Goal: Task Accomplishment & Management: Manage account settings

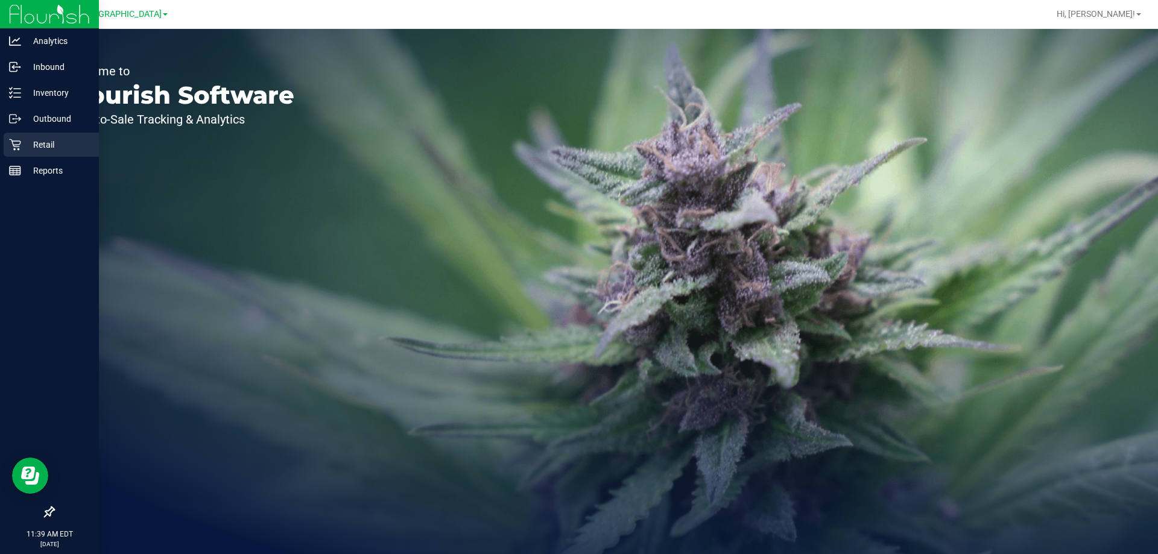
click at [25, 145] on p "Retail" at bounding box center [57, 144] width 72 height 14
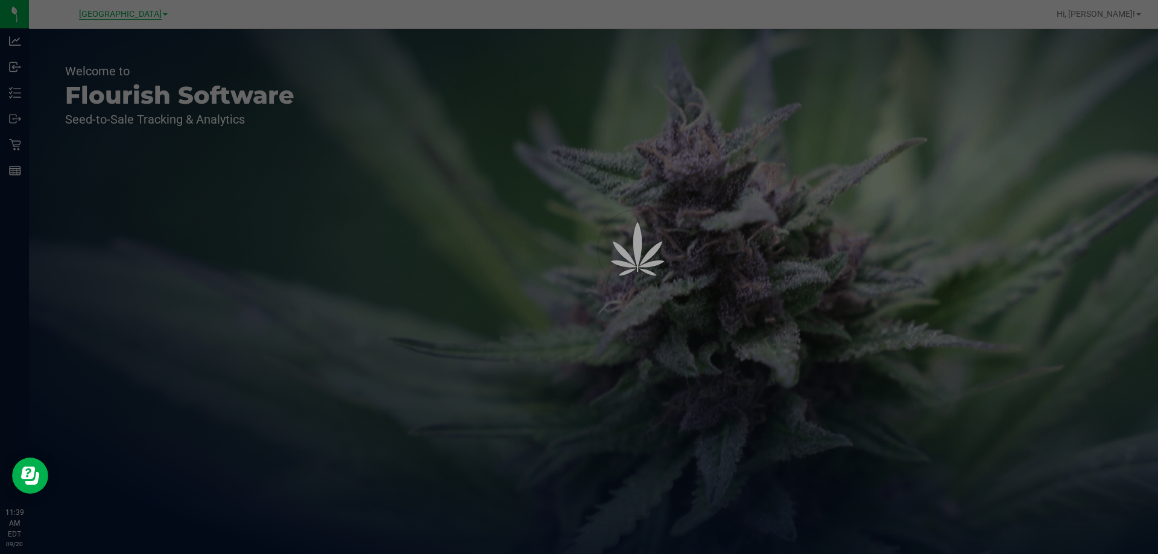
click at [120, 13] on div at bounding box center [579, 277] width 1158 height 554
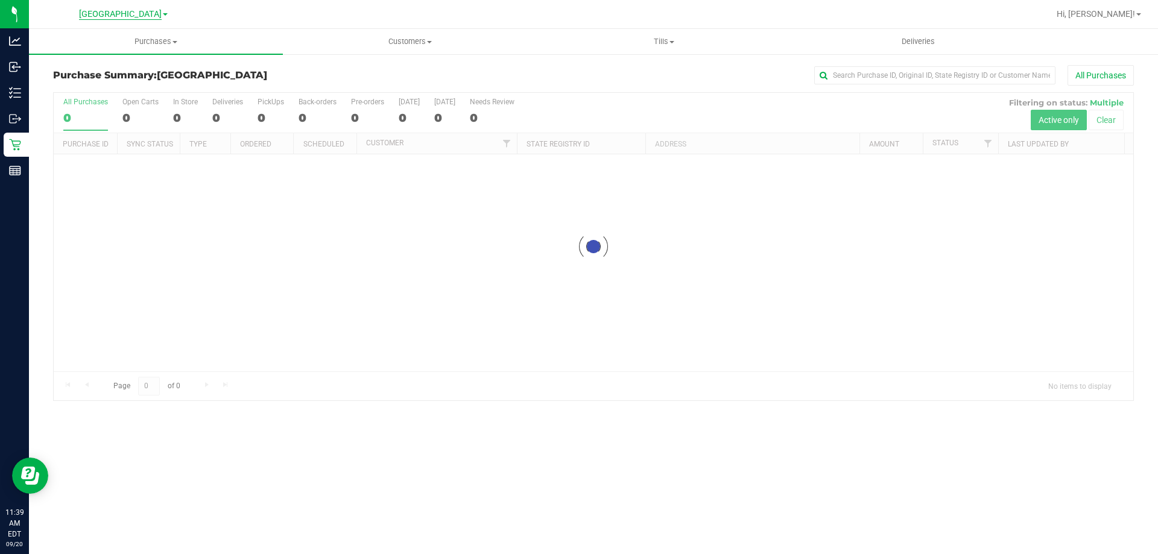
click at [124, 17] on span "[GEOGRAPHIC_DATA]" at bounding box center [120, 14] width 83 height 11
click at [66, 42] on link "[PERSON_NAME]" at bounding box center [123, 42] width 176 height 16
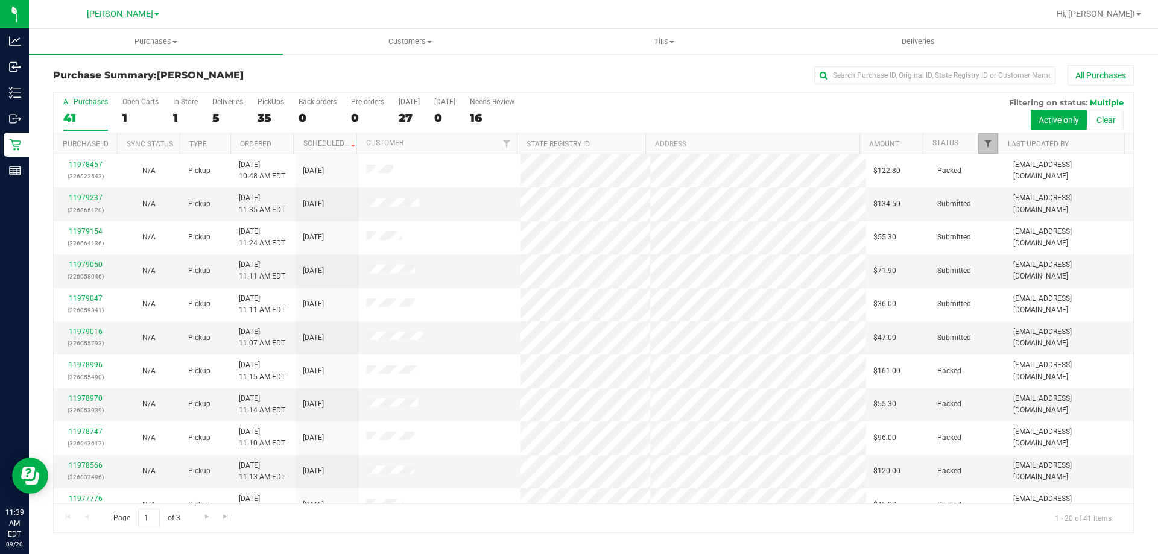
click at [987, 142] on span "Filter" at bounding box center [988, 144] width 10 height 10
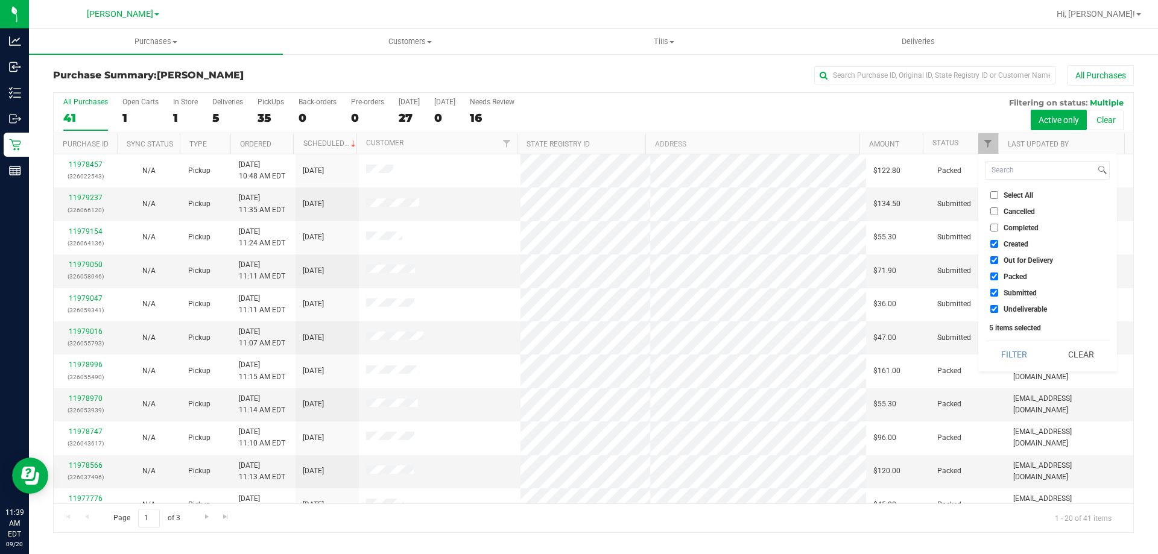
click at [1022, 192] on span "Select All" at bounding box center [1018, 195] width 30 height 7
click at [998, 192] on input "Select All" at bounding box center [994, 195] width 8 height 8
checkbox input "true"
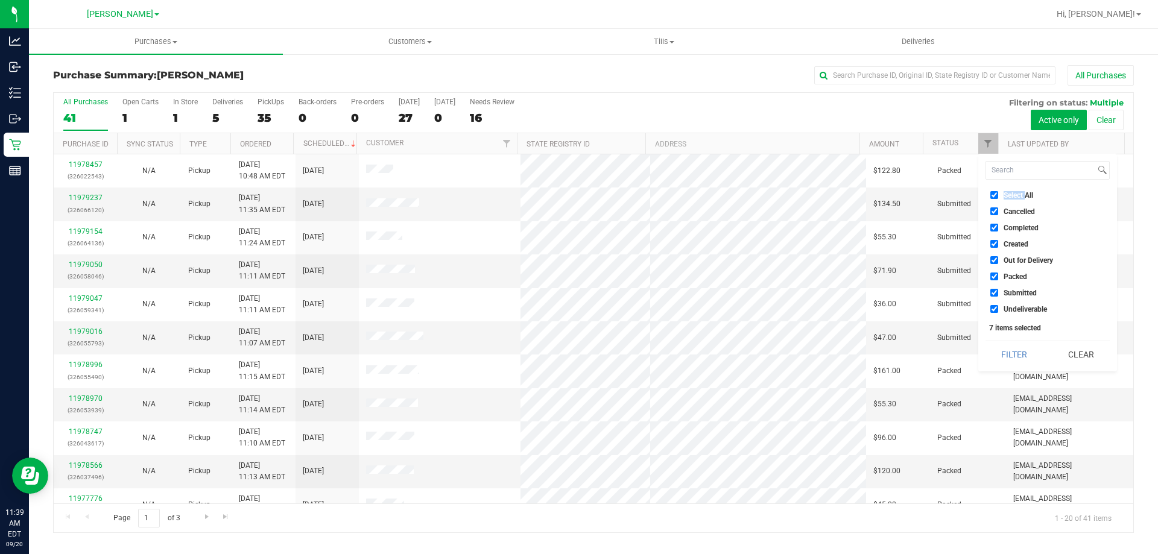
click at [1021, 193] on span "Select All" at bounding box center [1018, 195] width 30 height 7
click at [998, 193] on input "Select All" at bounding box center [994, 195] width 8 height 8
checkbox input "false"
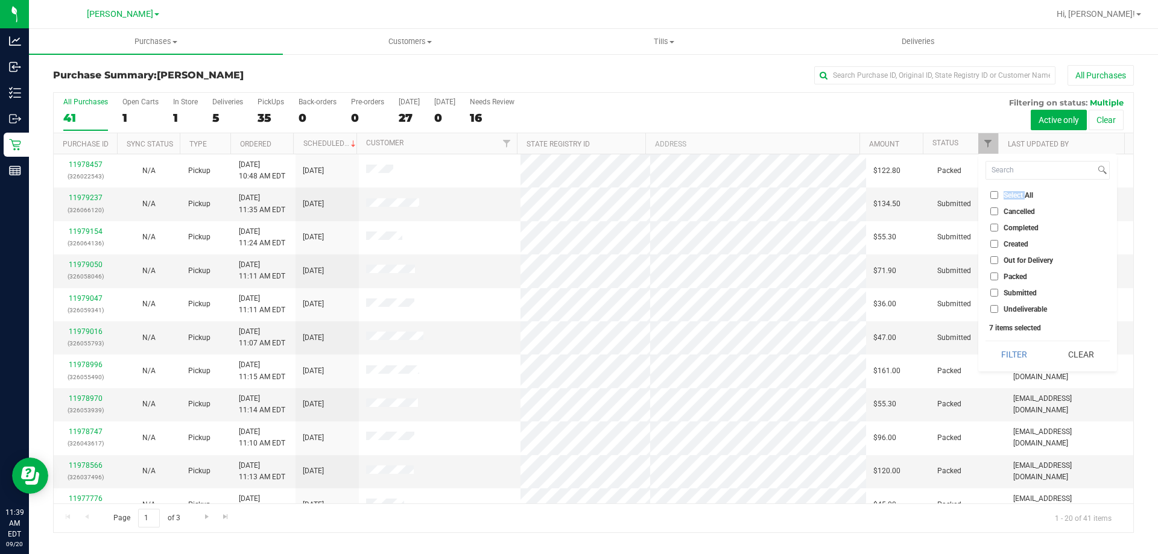
checkbox input "false"
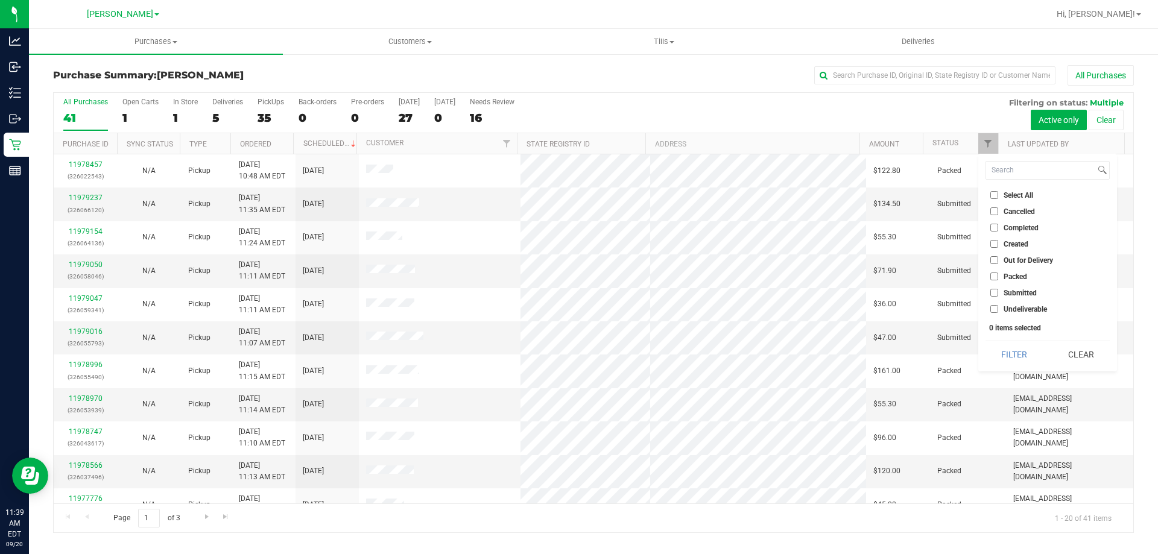
click at [1018, 297] on li "Submitted" at bounding box center [1047, 292] width 124 height 13
click at [1016, 294] on span "Submitted" at bounding box center [1019, 292] width 33 height 7
click at [998, 294] on input "Submitted" at bounding box center [994, 293] width 8 height 8
checkbox input "true"
click at [1024, 358] on button "Filter" at bounding box center [1014, 354] width 58 height 27
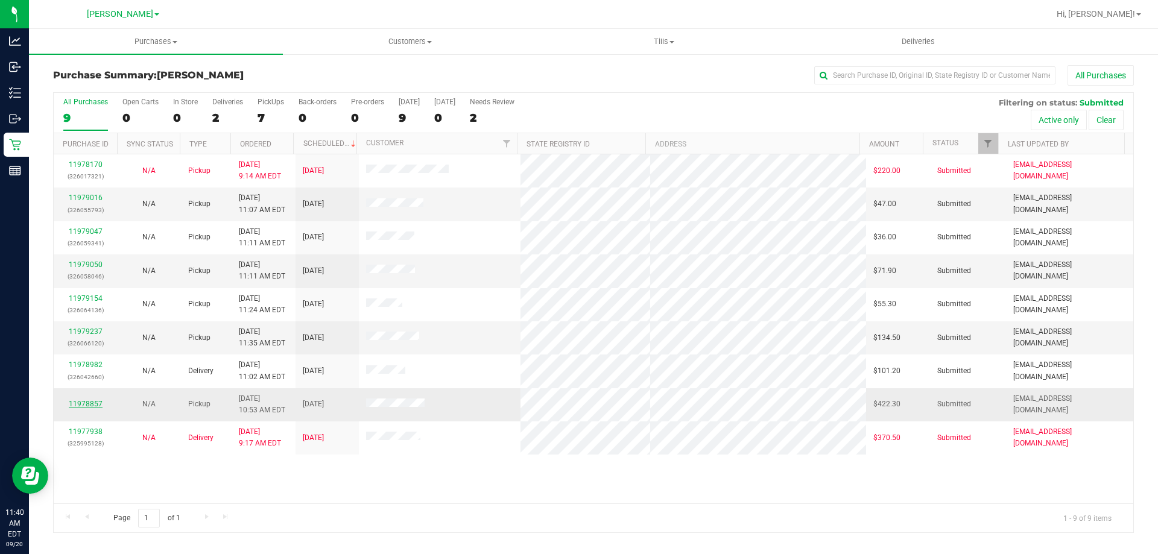
click at [90, 402] on link "11978857" at bounding box center [86, 404] width 34 height 8
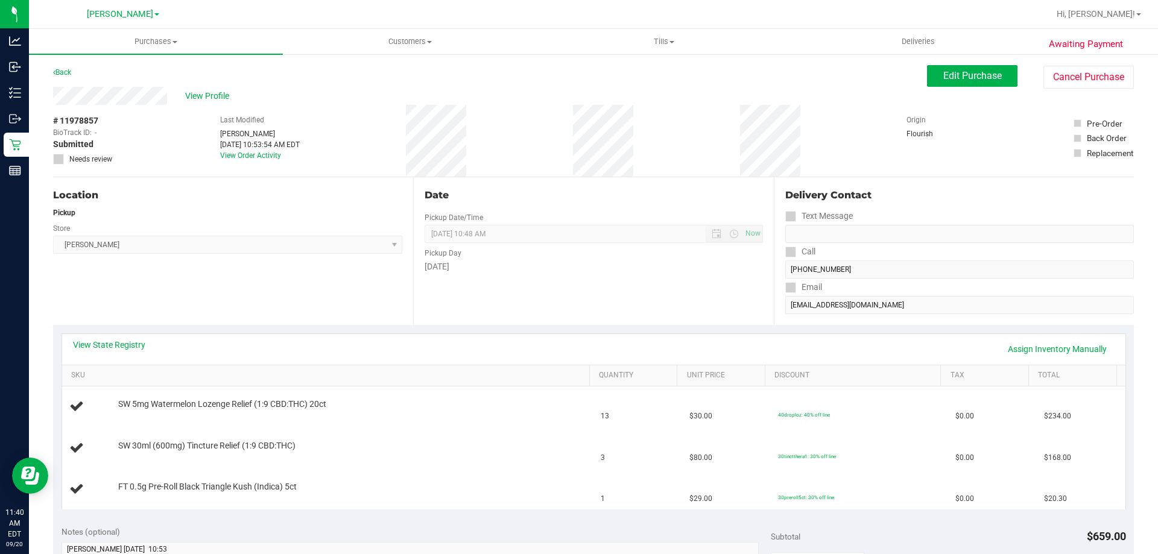
click at [227, 273] on div "Location Pickup Store [PERSON_NAME] Select Store [PERSON_NAME][GEOGRAPHIC_DATA]…" at bounding box center [233, 251] width 360 height 148
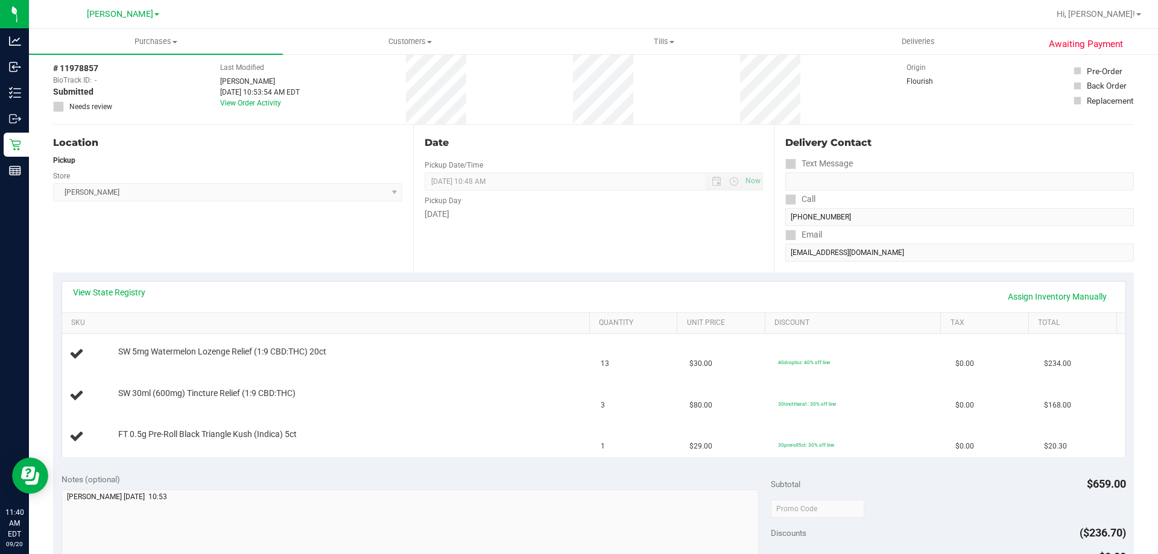
scroll to position [121, 0]
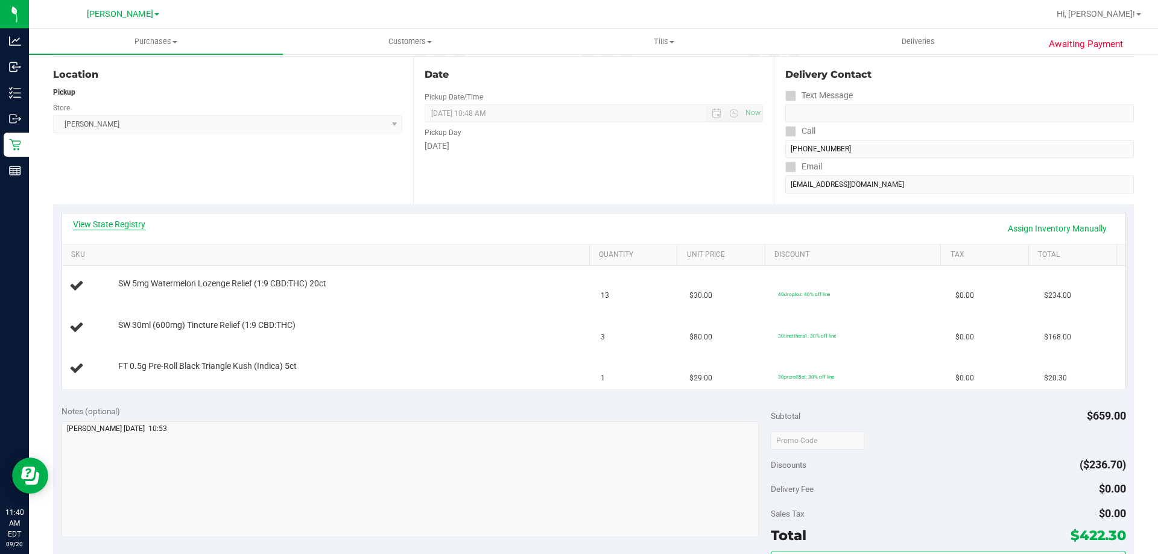
click at [113, 218] on link "View State Registry" at bounding box center [109, 224] width 72 height 12
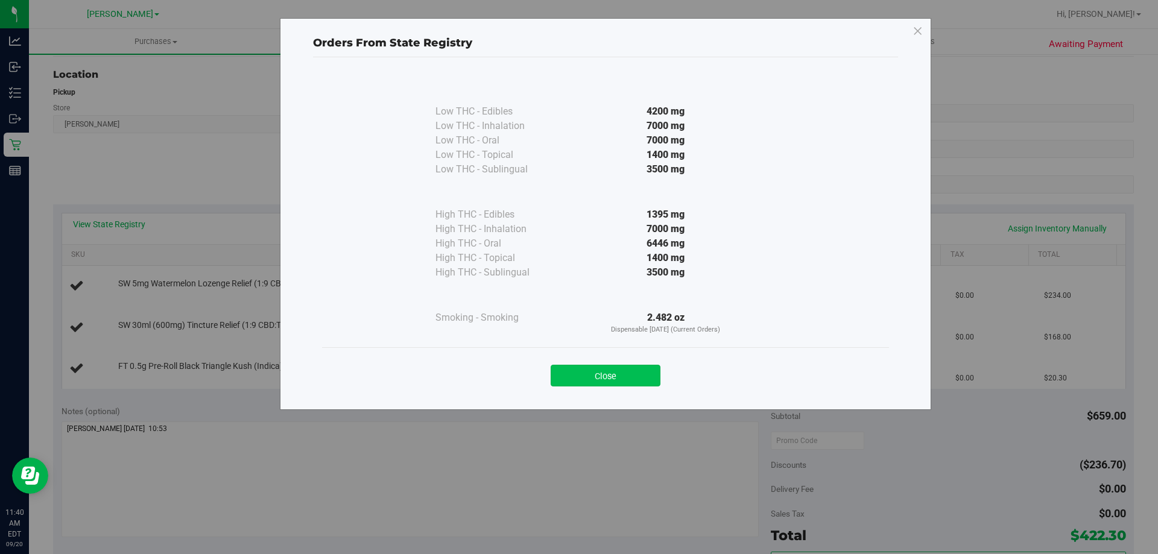
click at [588, 382] on button "Close" at bounding box center [606, 376] width 110 height 22
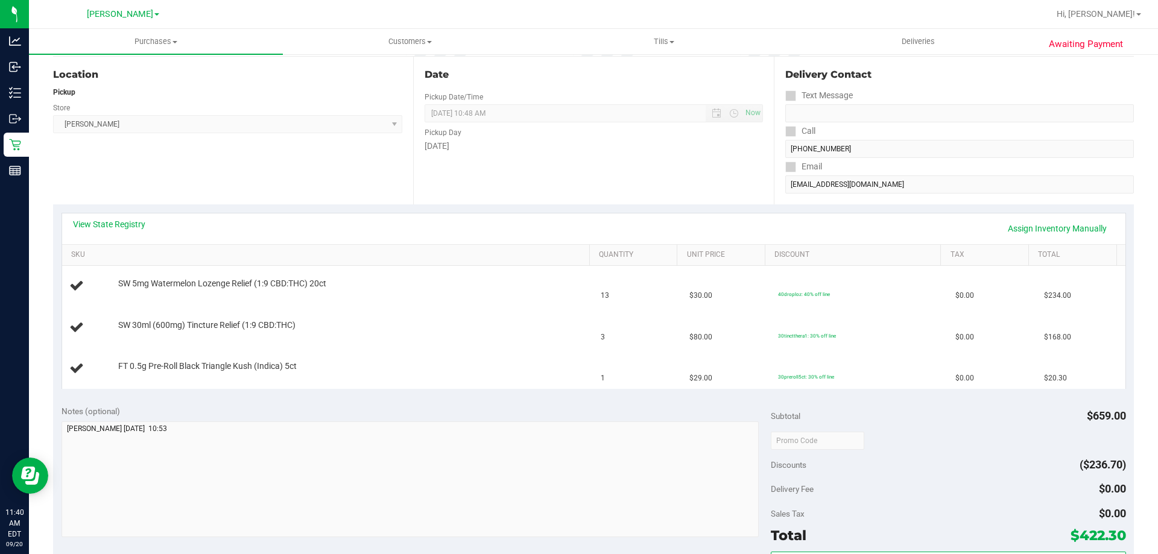
click at [250, 180] on div "Location Pickup Store [PERSON_NAME] Select Store [PERSON_NAME][GEOGRAPHIC_DATA]…" at bounding box center [233, 131] width 360 height 148
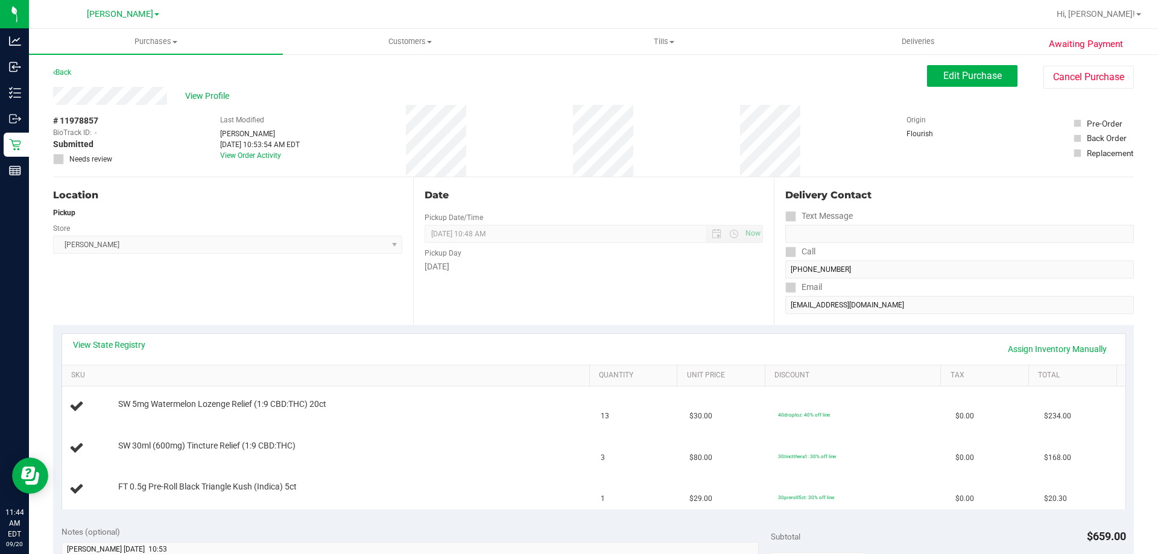
click at [624, 287] on div "Date Pickup Date/Time [DATE] Now [DATE] 10:48 AM Now Pickup Day [DATE]" at bounding box center [593, 251] width 360 height 148
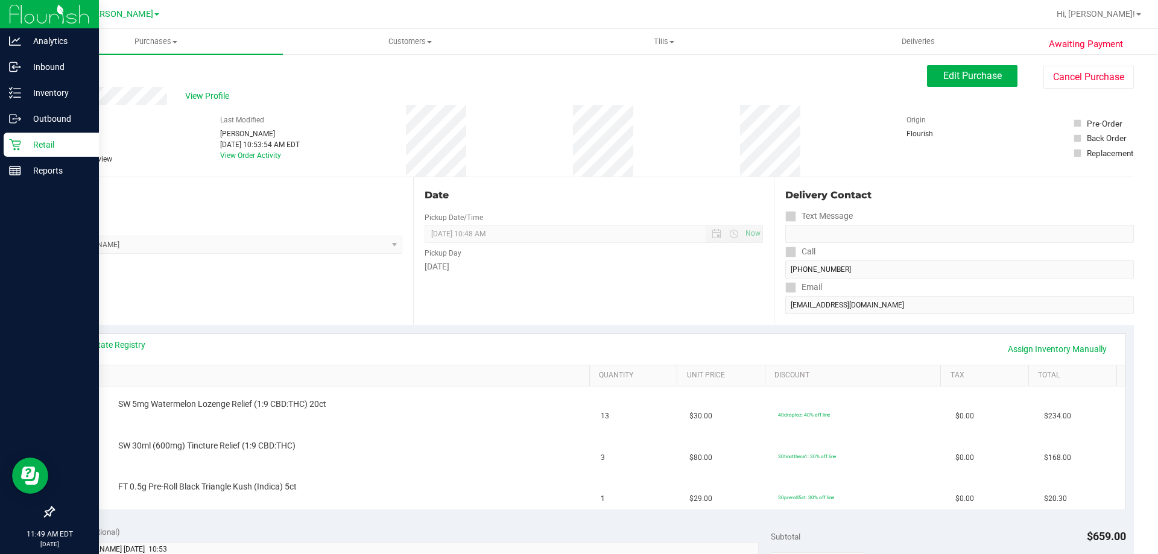
click at [24, 148] on p "Retail" at bounding box center [57, 144] width 72 height 14
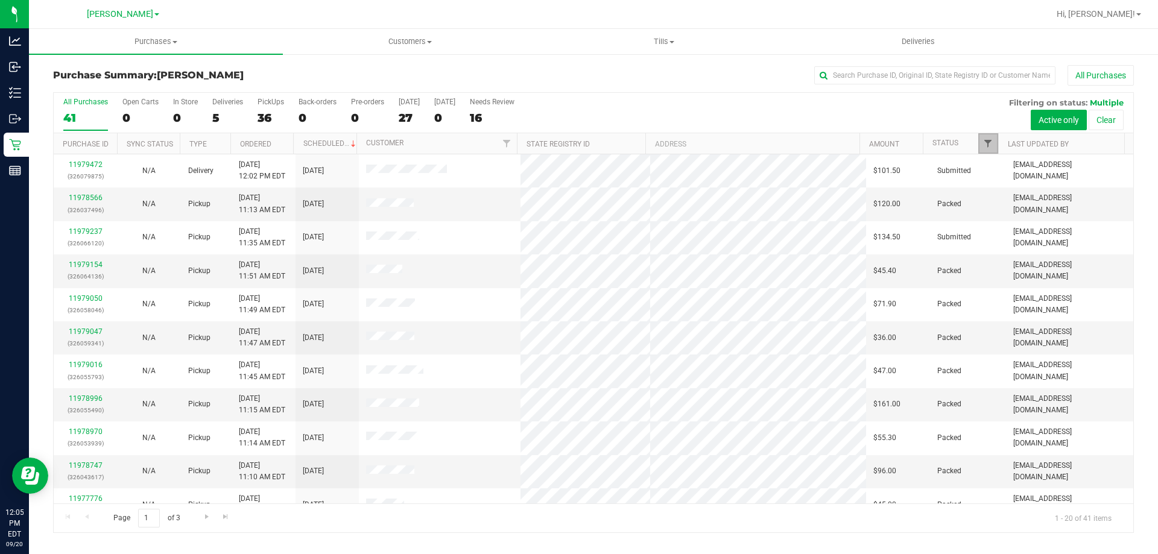
click at [988, 144] on span "Filter" at bounding box center [988, 144] width 10 height 10
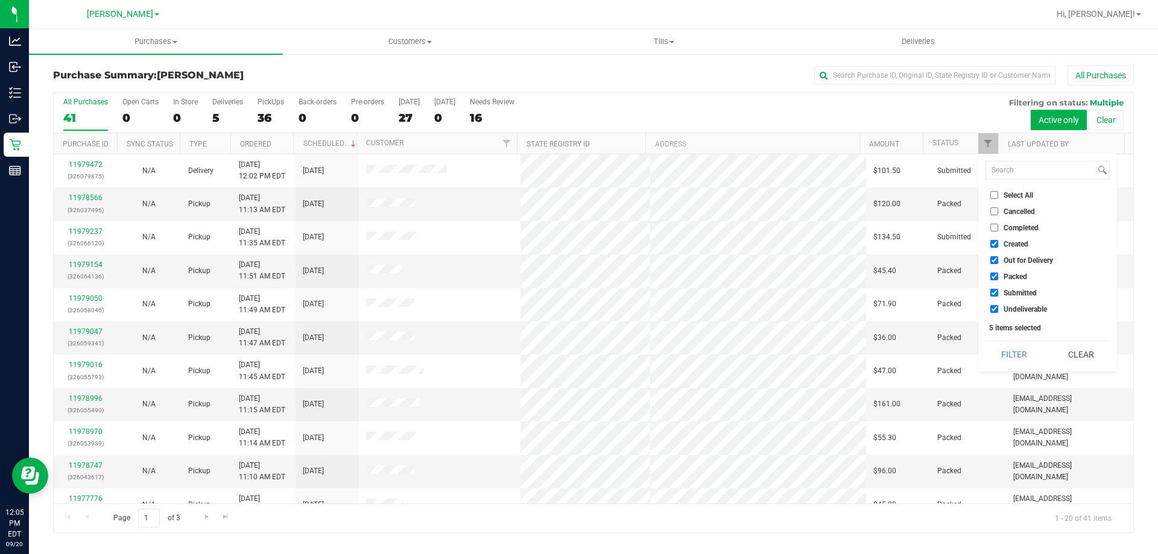
click at [1009, 196] on span "Select All" at bounding box center [1018, 195] width 30 height 7
click at [998, 196] on input "Select All" at bounding box center [994, 195] width 8 height 8
checkbox input "true"
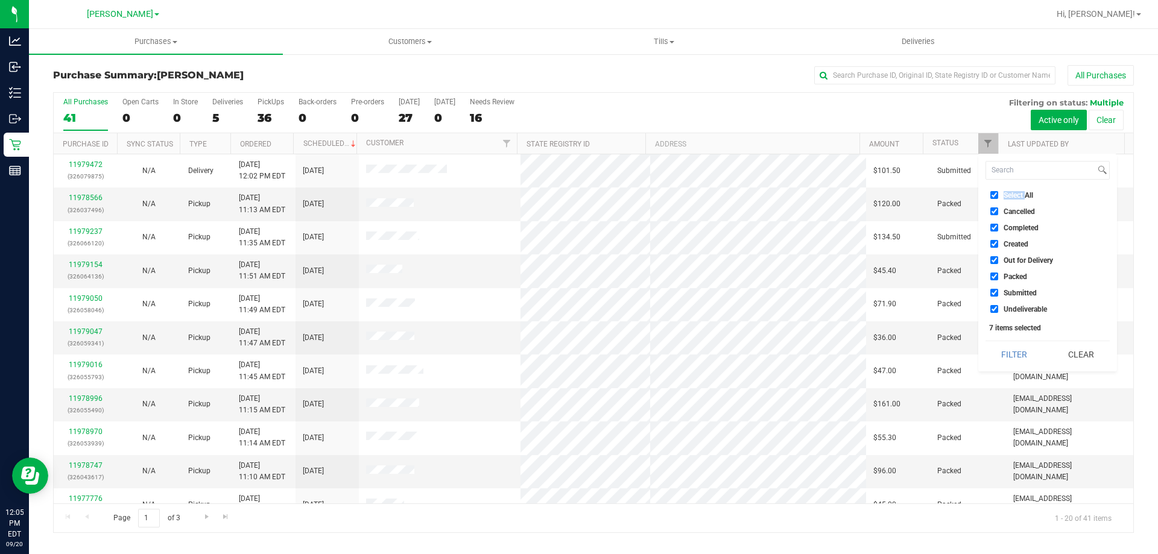
click at [1009, 196] on span "Select All" at bounding box center [1018, 195] width 30 height 7
click at [998, 196] on input "Select All" at bounding box center [994, 195] width 8 height 8
checkbox input "false"
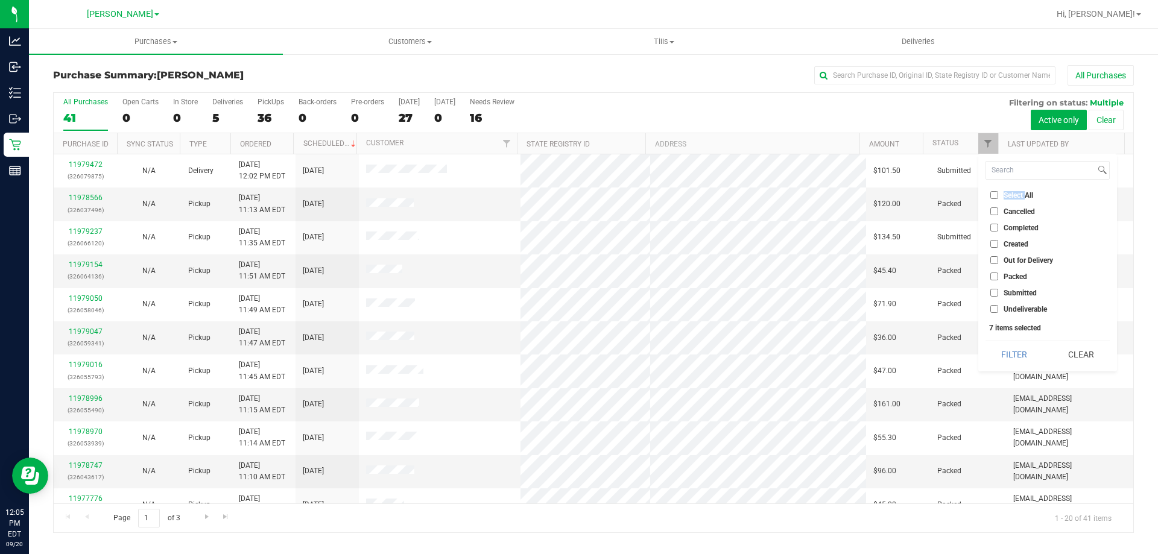
checkbox input "false"
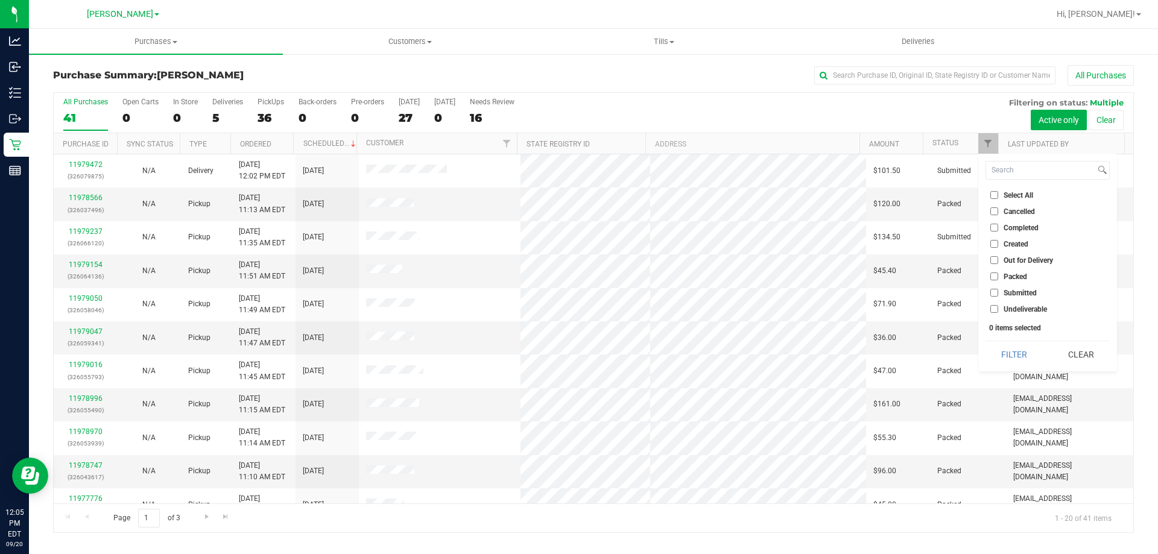
click at [1013, 290] on span "Submitted" at bounding box center [1019, 292] width 33 height 7
click at [998, 290] on input "Submitted" at bounding box center [994, 293] width 8 height 8
checkbox input "true"
click at [1000, 350] on button "Filter" at bounding box center [1014, 354] width 58 height 27
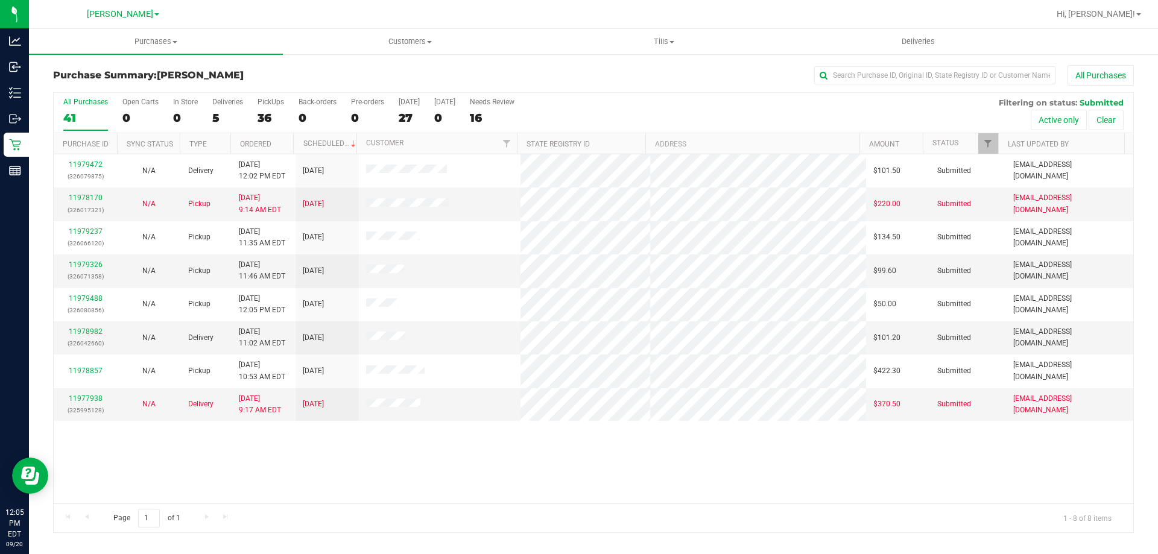
click at [829, 496] on div "11979472 (326079875) N/A Delivery [DATE] 12:02 PM EDT 9/22/2025 $101.50 Submitt…" at bounding box center [593, 328] width 1079 height 349
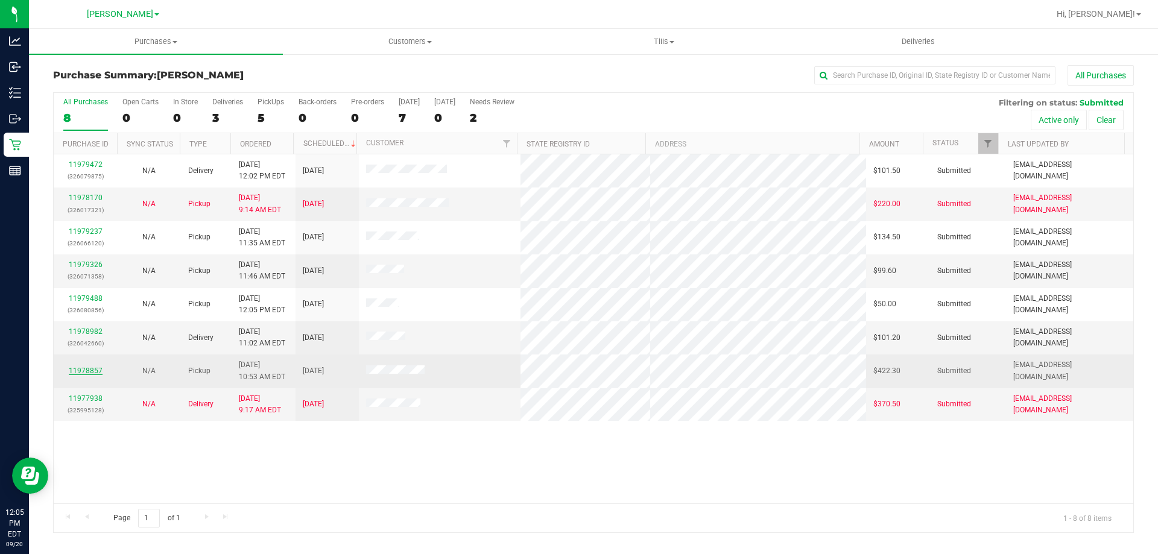
click at [81, 371] on link "11978857" at bounding box center [86, 371] width 34 height 8
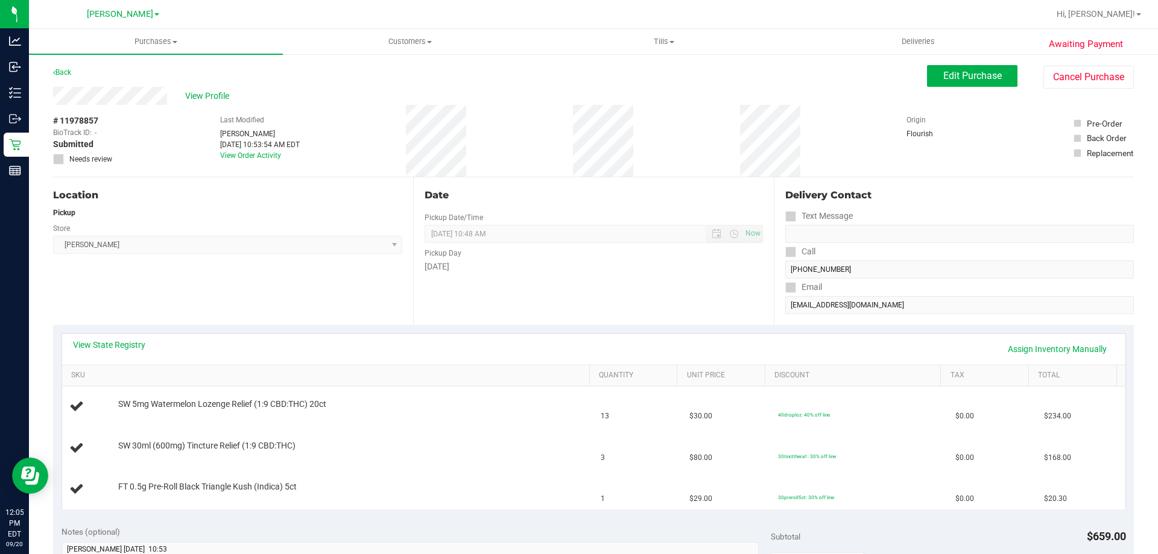
click at [232, 283] on div "Location Pickup Store [PERSON_NAME] Select Store [PERSON_NAME][GEOGRAPHIC_DATA]…" at bounding box center [233, 251] width 360 height 148
click at [127, 342] on link "View State Registry" at bounding box center [109, 345] width 72 height 12
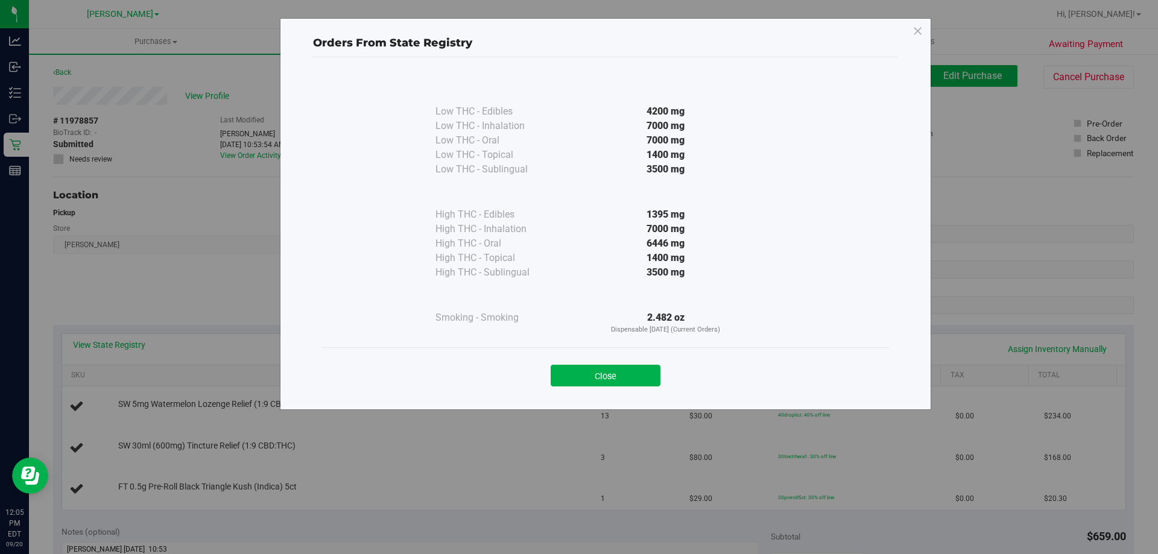
drag, startPoint x: 593, startPoint y: 379, endPoint x: 295, endPoint y: 346, distance: 299.7
click at [592, 379] on button "Close" at bounding box center [606, 376] width 110 height 22
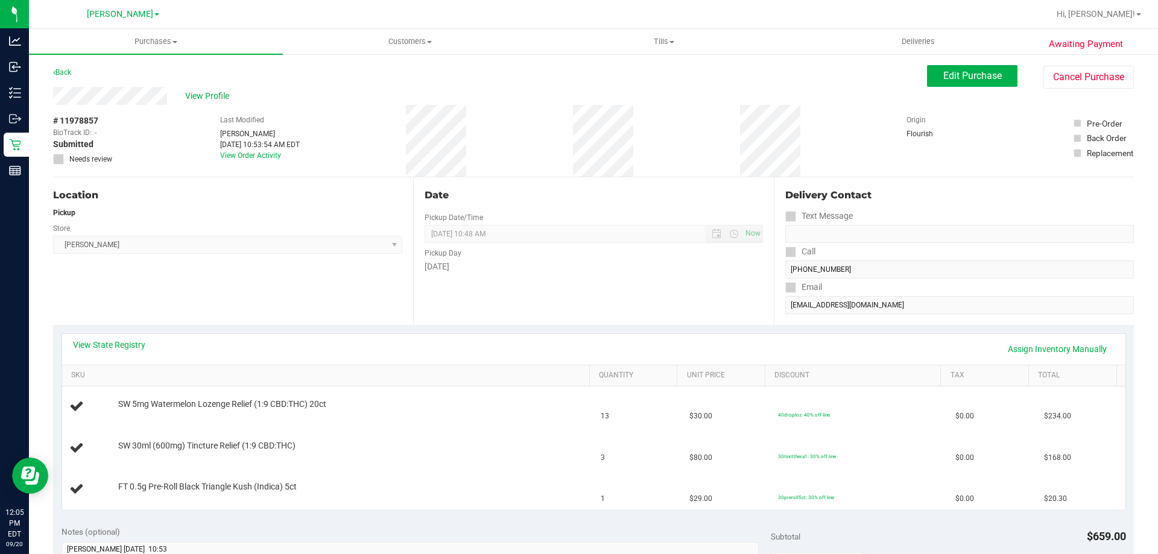
click at [262, 314] on div "Location Pickup Store [PERSON_NAME] Select Store [PERSON_NAME][GEOGRAPHIC_DATA]…" at bounding box center [233, 251] width 360 height 148
click at [244, 308] on div "Location Pickup Store [PERSON_NAME] Select Store [PERSON_NAME][GEOGRAPHIC_DATA]…" at bounding box center [233, 251] width 360 height 148
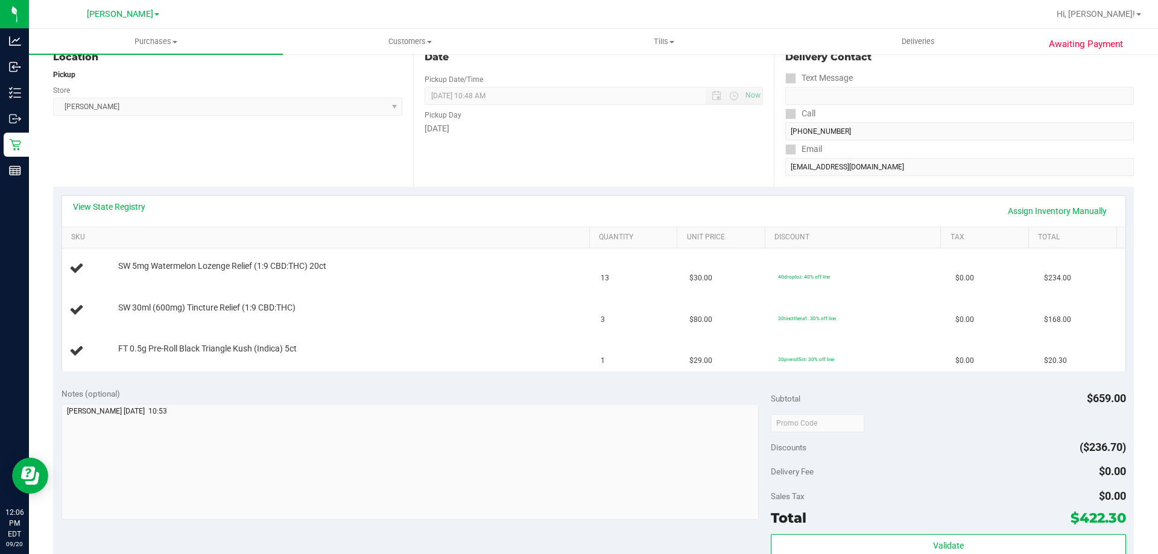
scroll to position [137, 0]
click at [1037, 210] on link "Assign Inventory Manually" at bounding box center [1057, 212] width 115 height 21
click at [133, 278] on link "Add Package" at bounding box center [139, 275] width 43 height 8
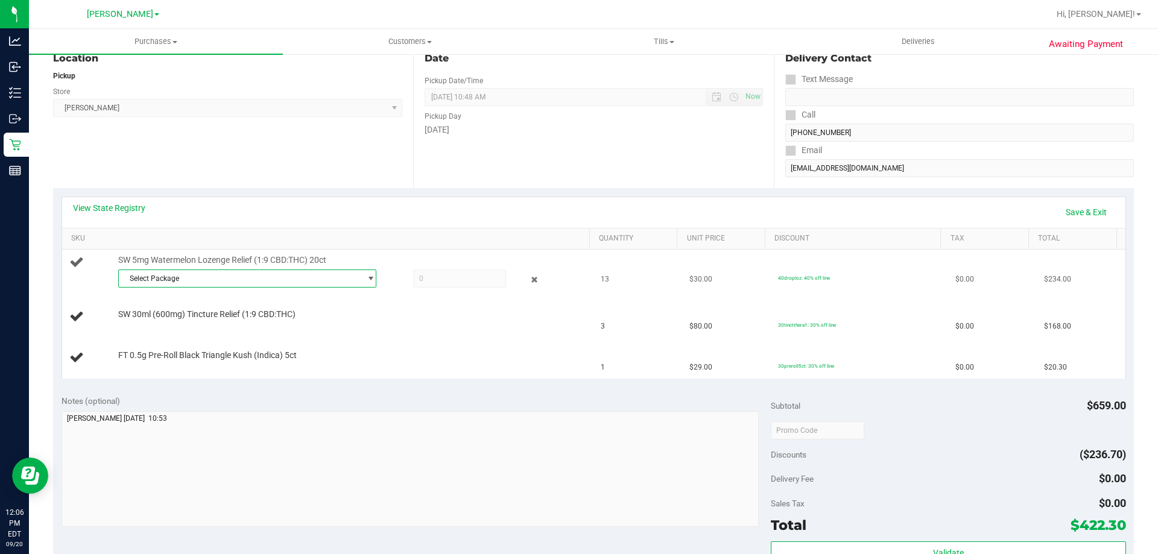
click at [276, 283] on span "Select Package" at bounding box center [240, 278] width 242 height 17
click at [259, 333] on li "5213167416512594 ( SN250805RE1-0812 | orig: FLSRWGM-20250817-1240 )" at bounding box center [244, 328] width 252 height 17
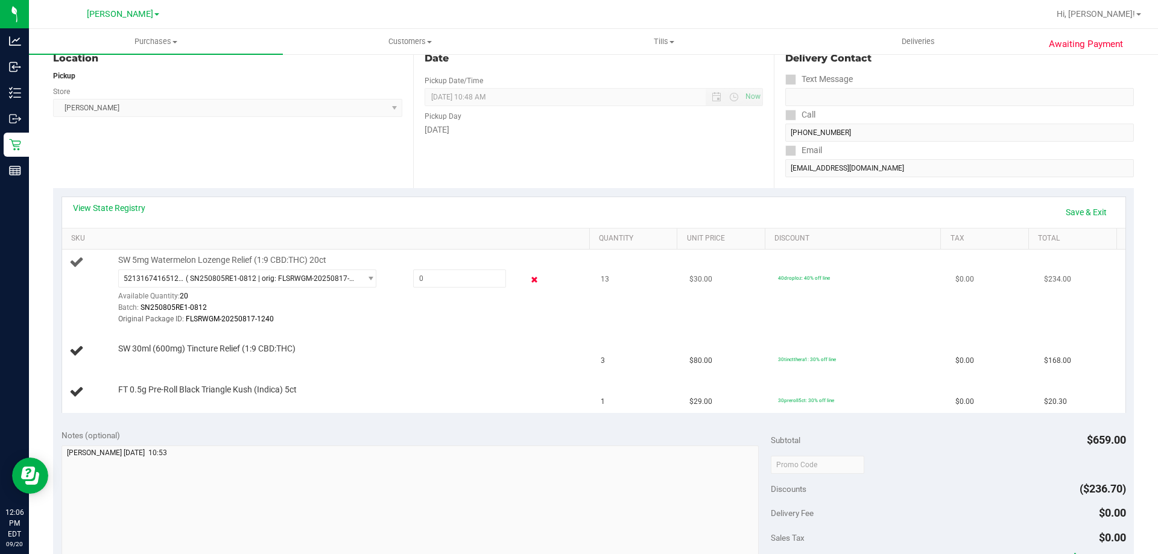
click at [529, 282] on icon at bounding box center [534, 280] width 13 height 14
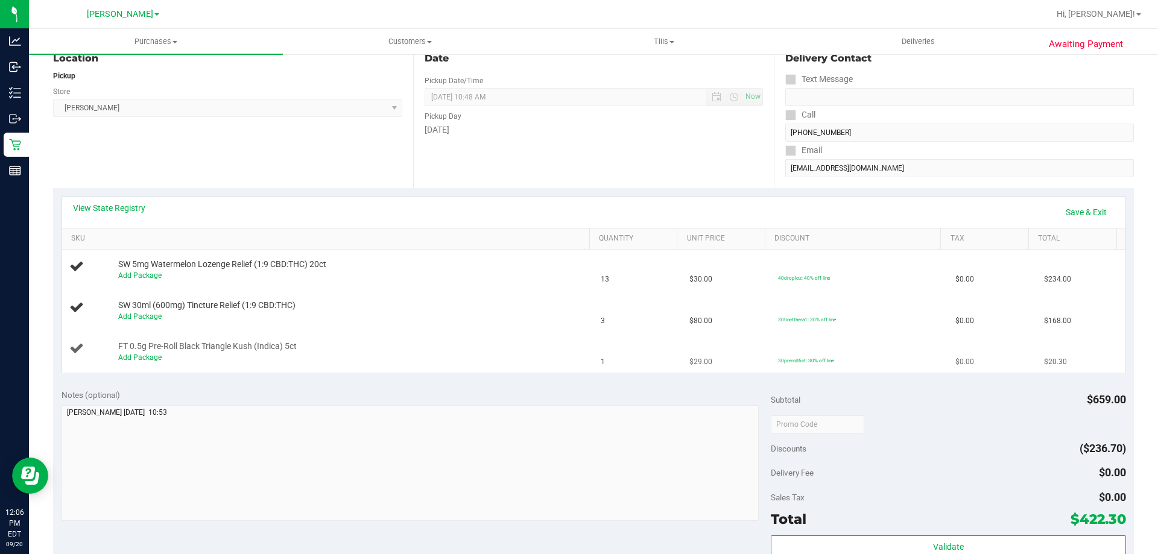
click at [470, 355] on div "Add Package" at bounding box center [351, 357] width 466 height 11
click at [1082, 211] on link "Save & Exit" at bounding box center [1086, 212] width 57 height 21
click at [555, 213] on div "View State Registry Assign Inventory Manually" at bounding box center [593, 212] width 1041 height 21
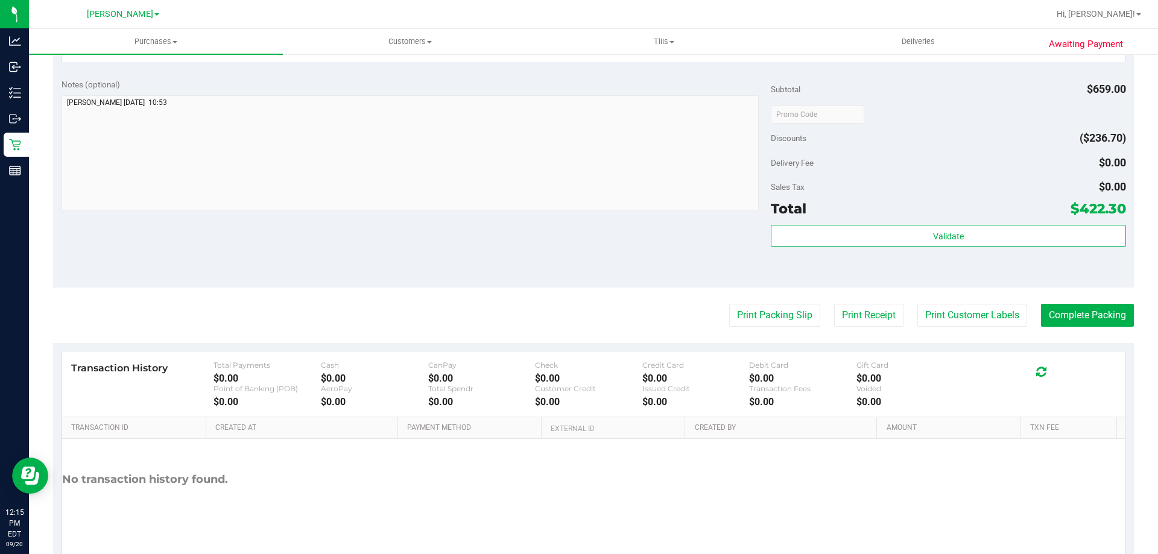
scroll to position [541, 0]
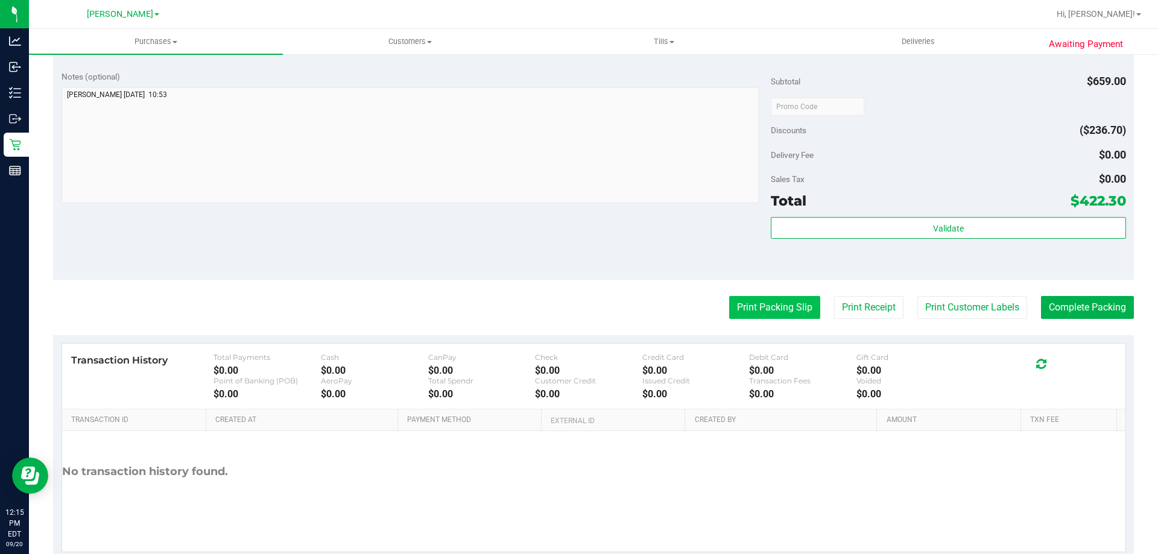
click at [776, 304] on button "Print Packing Slip" at bounding box center [774, 307] width 91 height 23
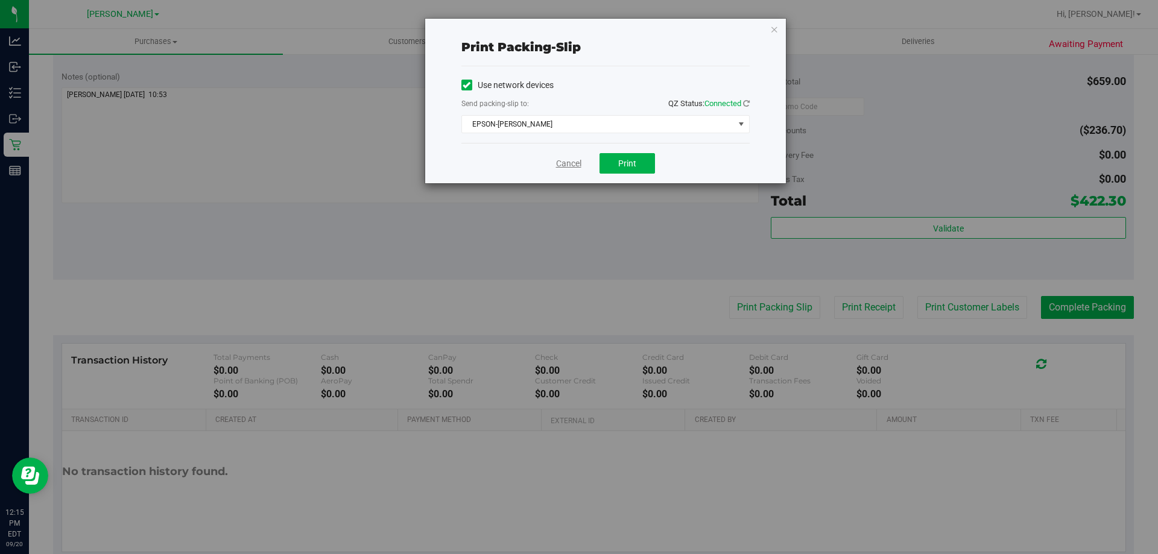
click at [572, 160] on link "Cancel" at bounding box center [568, 163] width 25 height 13
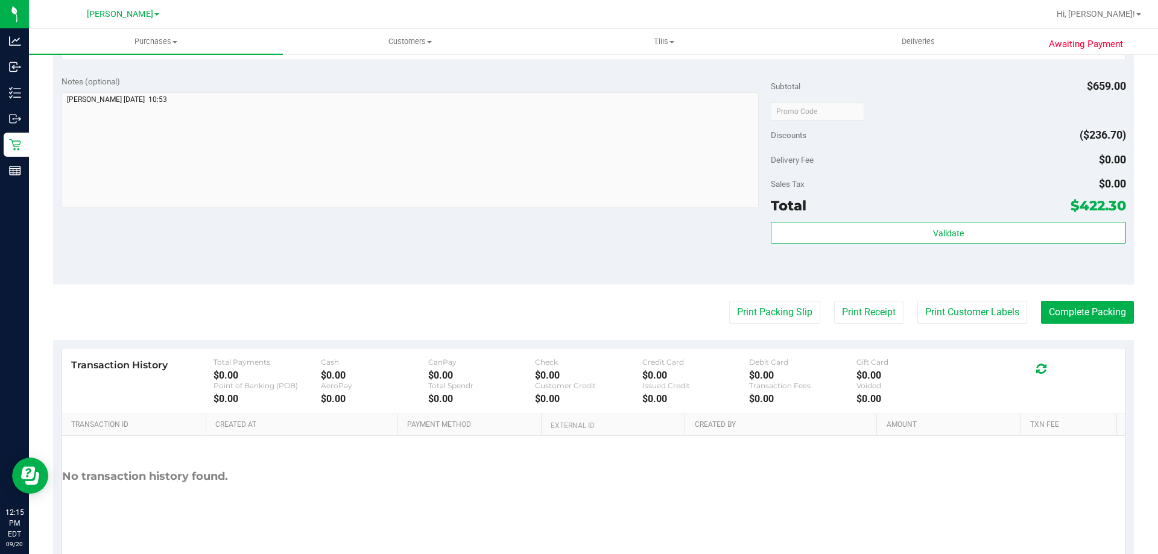
scroll to position [540, 0]
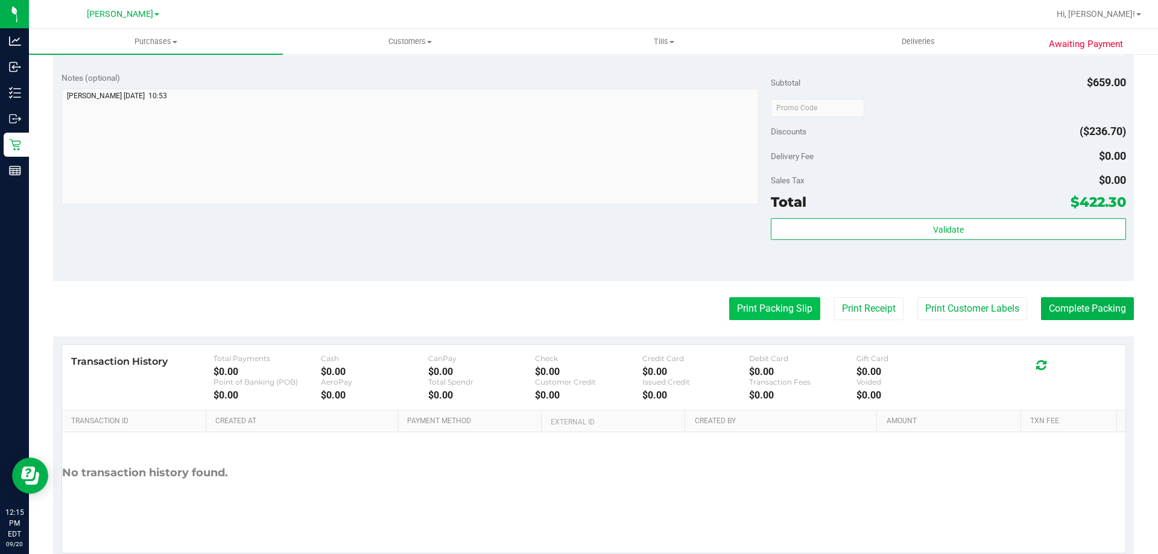
click at [760, 311] on button "Print Packing Slip" at bounding box center [774, 308] width 91 height 23
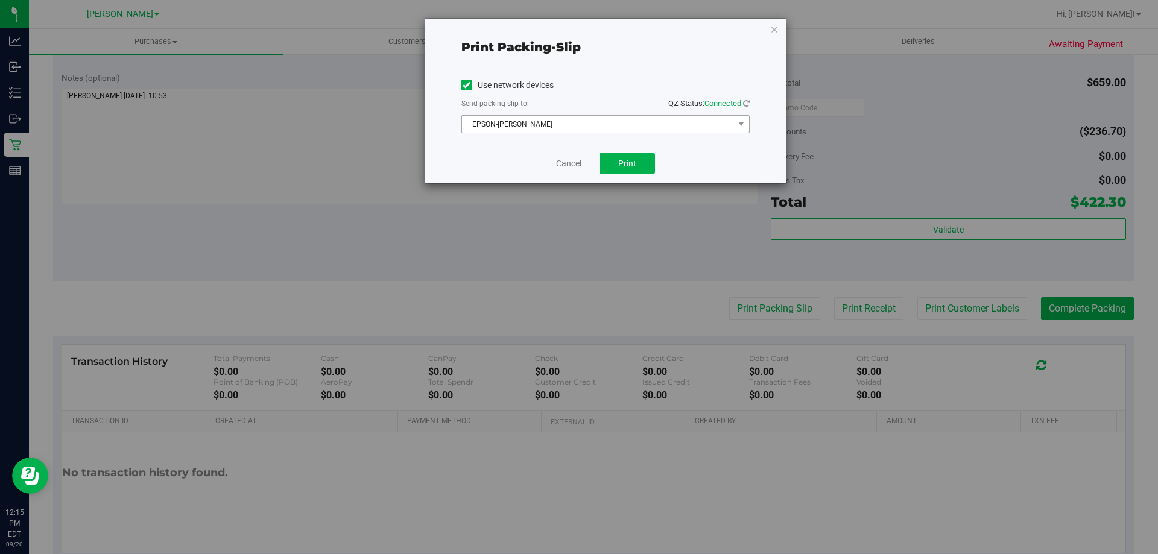
click at [575, 131] on span "EPSON-[PERSON_NAME]" at bounding box center [598, 124] width 272 height 17
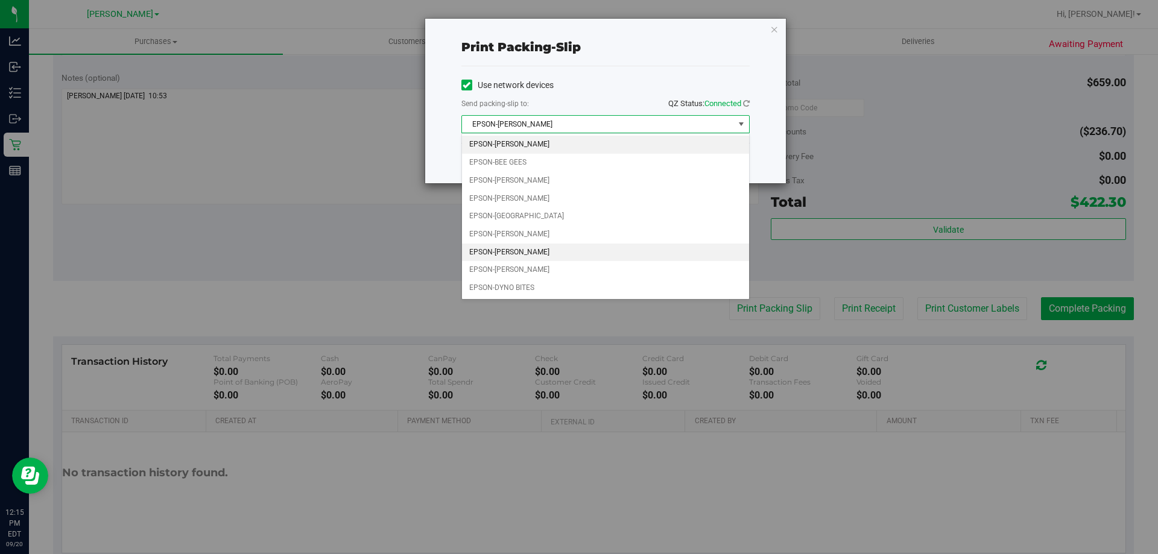
click at [517, 251] on li "EPSON-[PERSON_NAME]" at bounding box center [605, 253] width 287 height 18
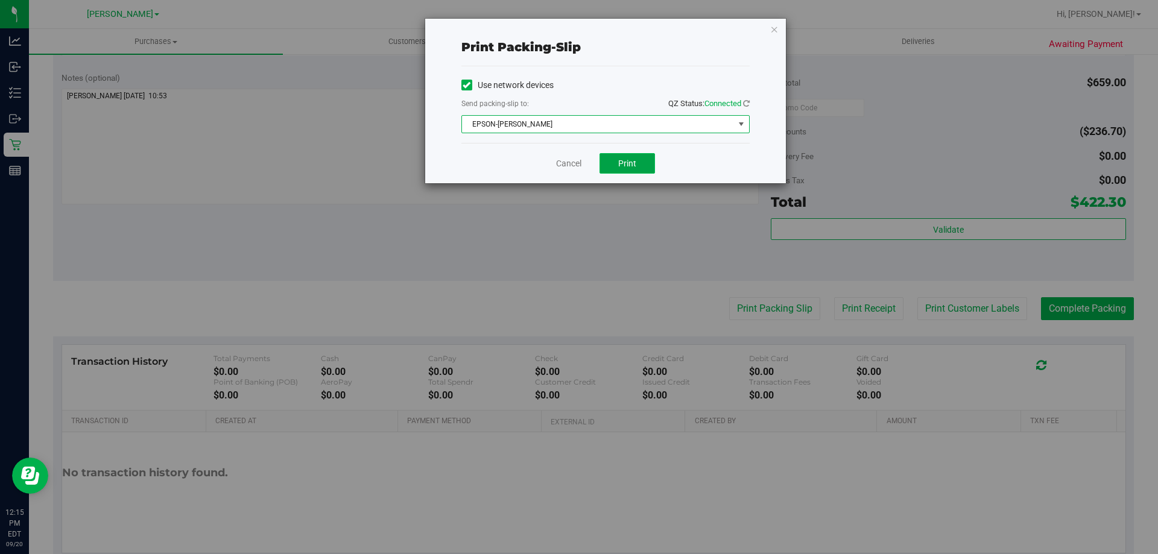
click at [640, 160] on button "Print" at bounding box center [626, 163] width 55 height 21
click at [560, 165] on link "Cancel" at bounding box center [568, 163] width 25 height 13
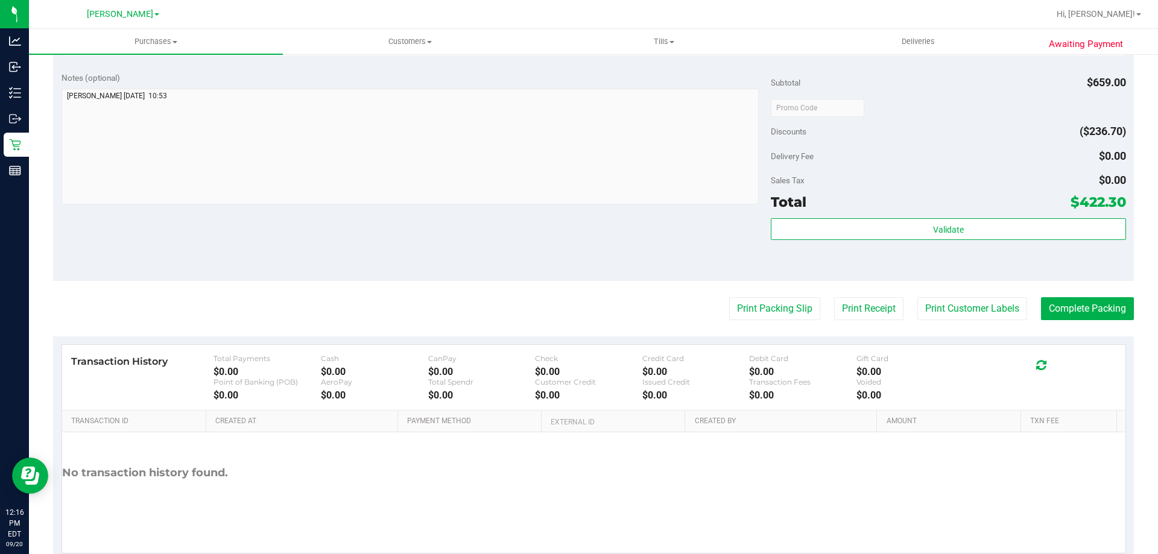
click at [557, 223] on div "Notes (optional) Subtotal $659.00 Discounts ($236.70) Delivery Fee $0.00 Sales …" at bounding box center [593, 172] width 1081 height 217
click at [1078, 300] on button "Complete Packing" at bounding box center [1087, 308] width 93 height 23
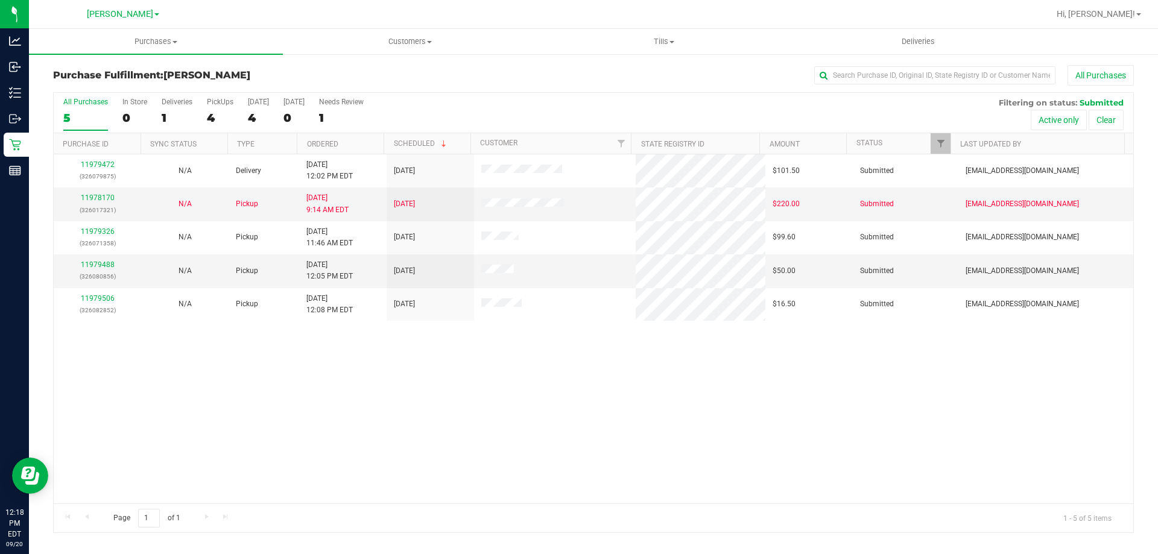
click at [665, 374] on div "11979472 (326079875) N/A Delivery [DATE] 12:02 PM EDT 9/22/2025 $101.50 Submitt…" at bounding box center [593, 328] width 1079 height 349
click at [686, 444] on div "11979472 (326079875) N/A Delivery [DATE] 12:02 PM EDT 9/22/2025 $101.50 Submitt…" at bounding box center [593, 328] width 1079 height 349
click at [1126, 11] on span "Hi, [PERSON_NAME]!" at bounding box center [1096, 14] width 78 height 10
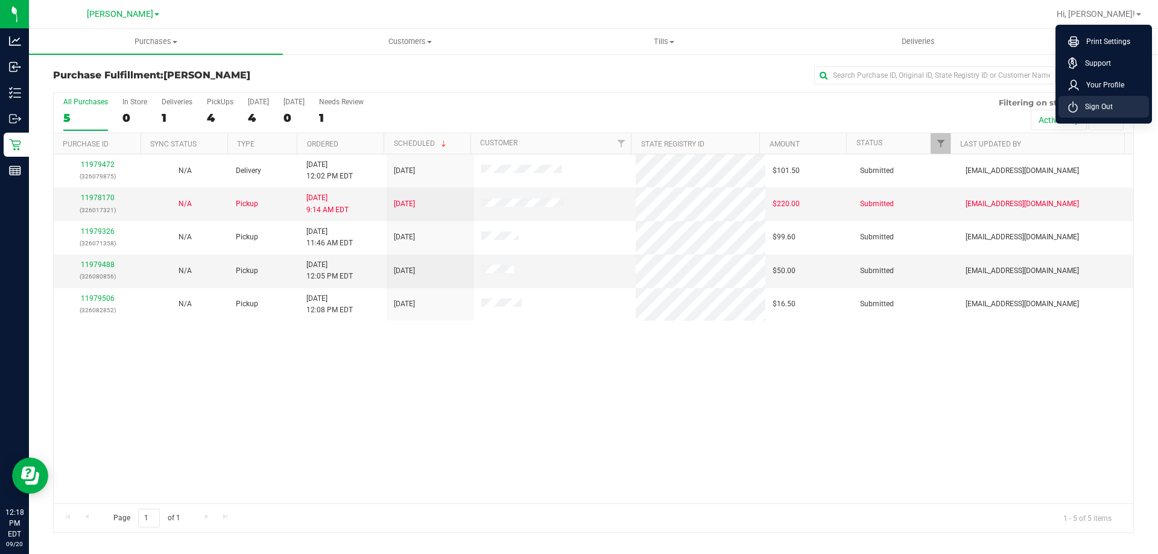
click at [1112, 106] on span "Sign Out" at bounding box center [1095, 107] width 35 height 12
